Goal: Navigation & Orientation: Find specific page/section

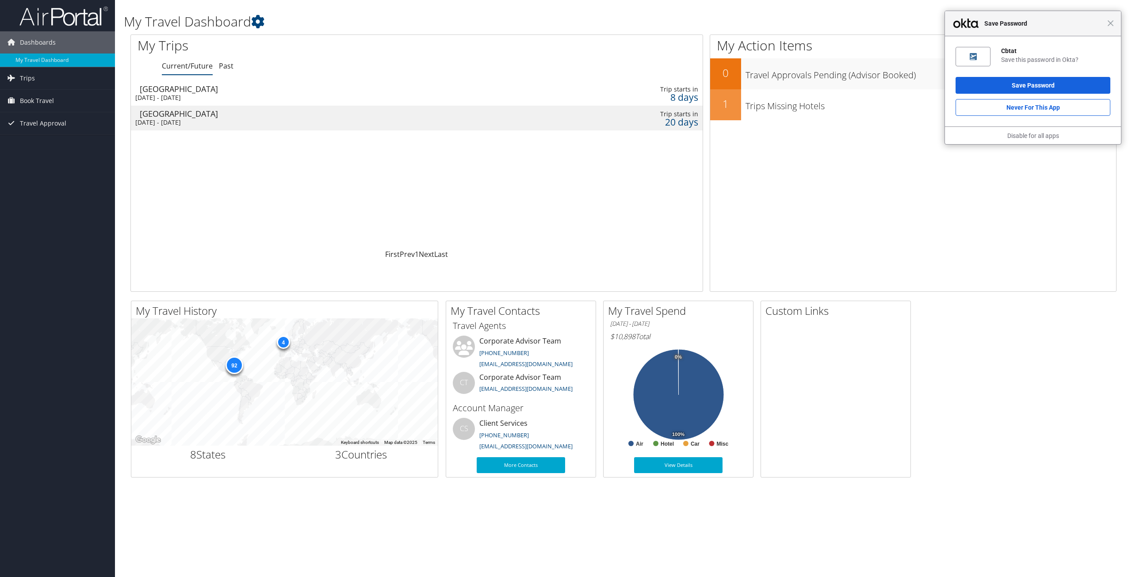
click at [1032, 266] on div "My Action Items 0 Travel Approvals Pending (Advisor Booked) 1 Trips Missing Hot…" at bounding box center [913, 162] width 407 height 257
click at [1057, 330] on div "My Travel History Small Medium Large ← Move left → Move right ↑ Move up ↓ Move …" at bounding box center [624, 389] width 1000 height 177
click at [1114, 25] on span "Close" at bounding box center [1111, 23] width 7 height 7
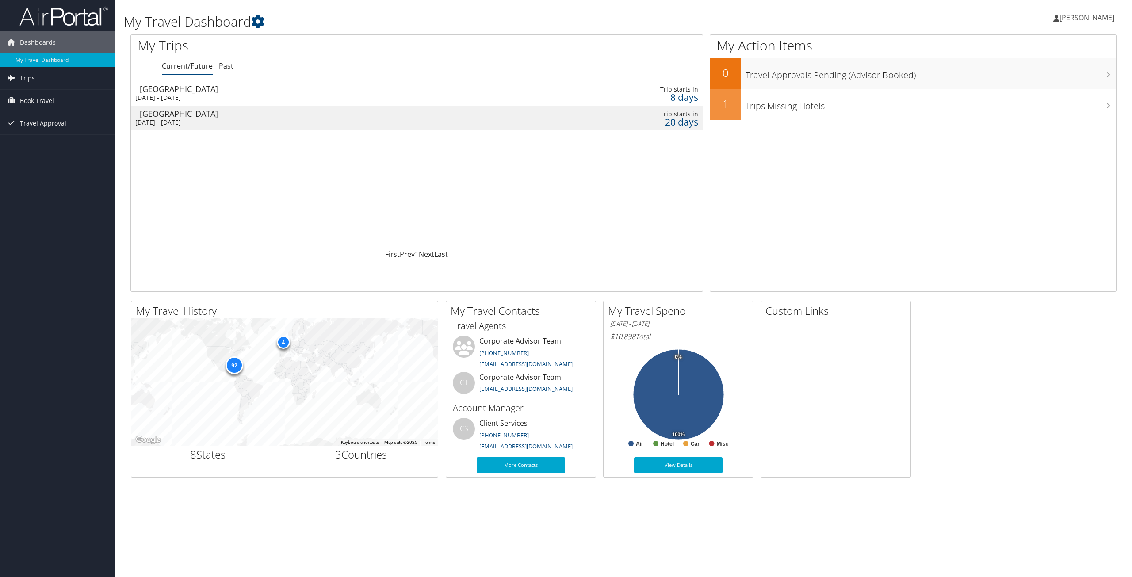
click at [240, 22] on h1 "My Travel Dashboard" at bounding box center [457, 21] width 667 height 19
click at [257, 23] on icon at bounding box center [257, 21] width 13 height 13
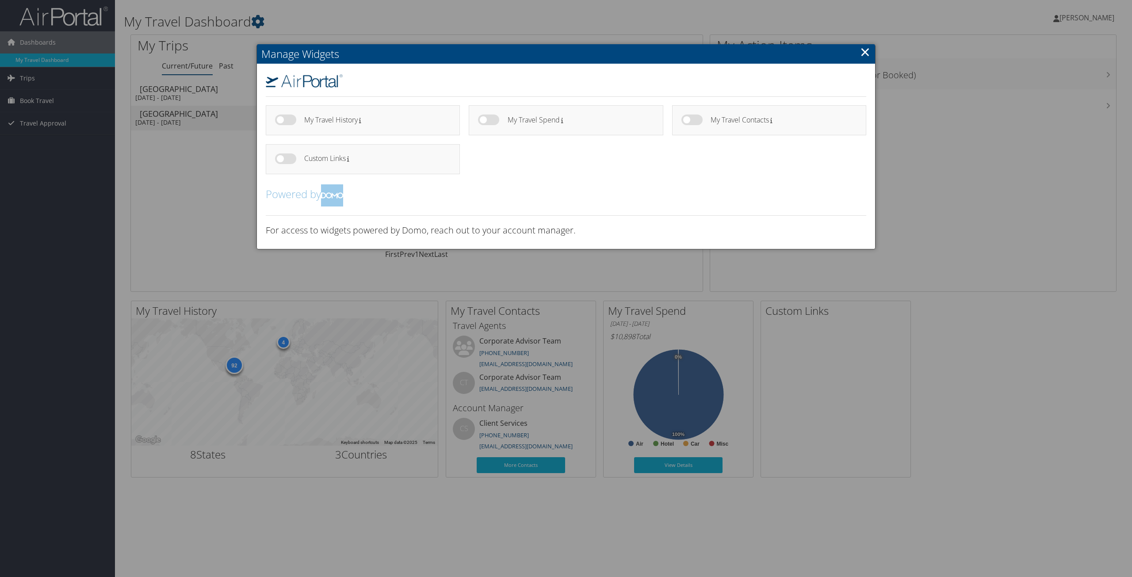
click at [1076, 376] on div at bounding box center [566, 288] width 1132 height 577
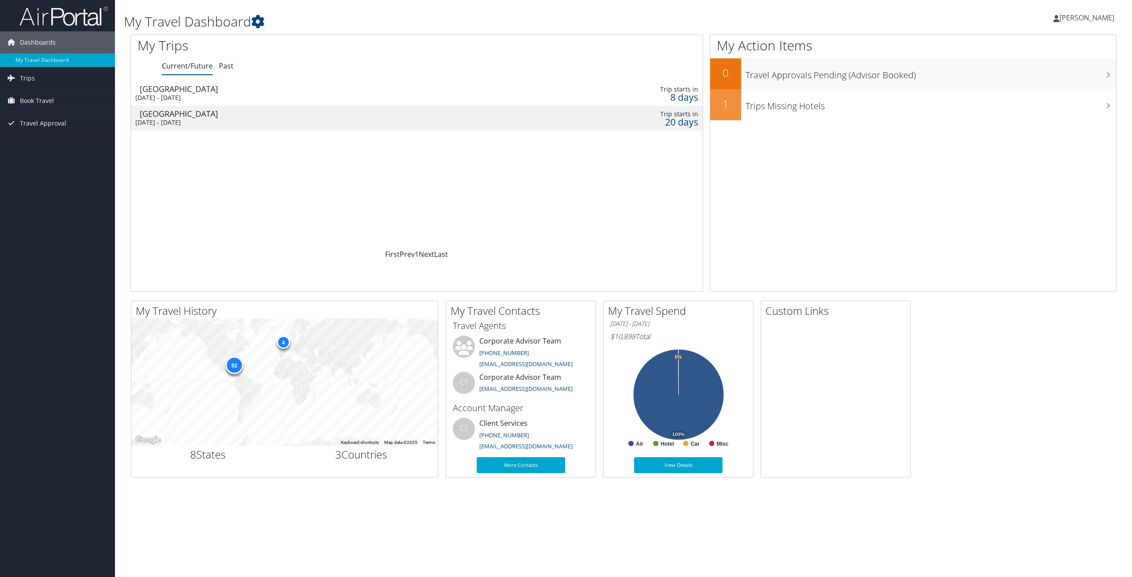
click at [1083, 14] on span "[PERSON_NAME]" at bounding box center [1087, 18] width 55 height 10
click at [1054, 77] on link "View Travel Profile" at bounding box center [1065, 78] width 99 height 15
